Goal: Information Seeking & Learning: Learn about a topic

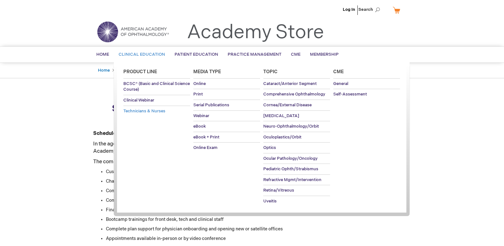
click at [147, 113] on span "Technicians & Nurses" at bounding box center [144, 110] width 42 height 5
click at [202, 82] on span "Online" at bounding box center [199, 83] width 12 height 5
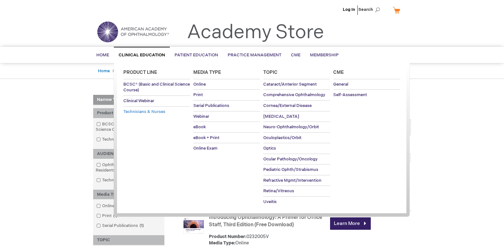
click at [136, 113] on span "Technicians & Nurses" at bounding box center [144, 111] width 42 height 5
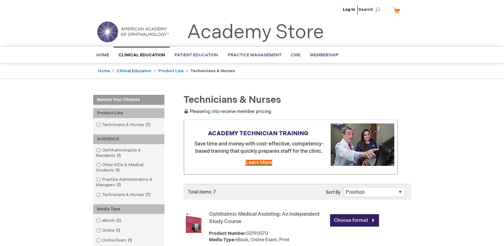
click at [257, 161] on span "Learn More" at bounding box center [258, 163] width 27 height 6
click at [377, 10] on span "Search" at bounding box center [370, 9] width 24 height 13
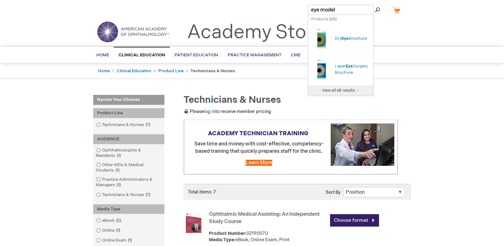
type input "eye model"
click at [375, 5] on button "Search" at bounding box center [377, 10] width 5 height 10
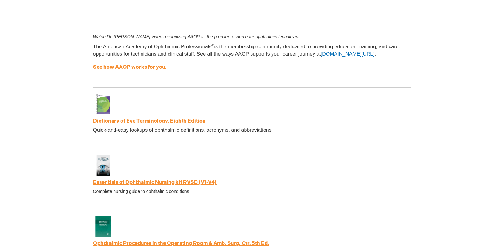
scroll to position [1026, 0]
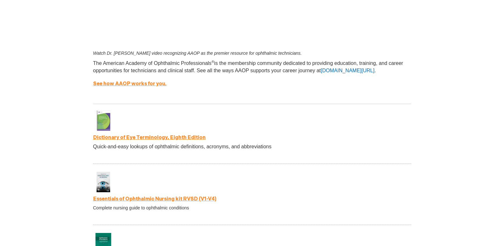
click at [171, 140] on link "Dictionary of Eye Terminology, Eighth Edition" at bounding box center [149, 137] width 113 height 6
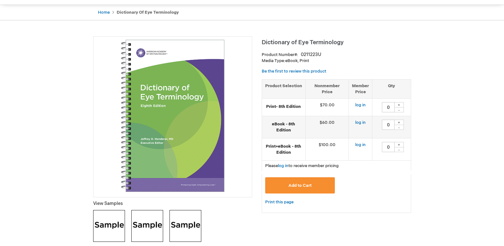
scroll to position [95, 0]
